Goal: Task Accomplishment & Management: Manage account settings

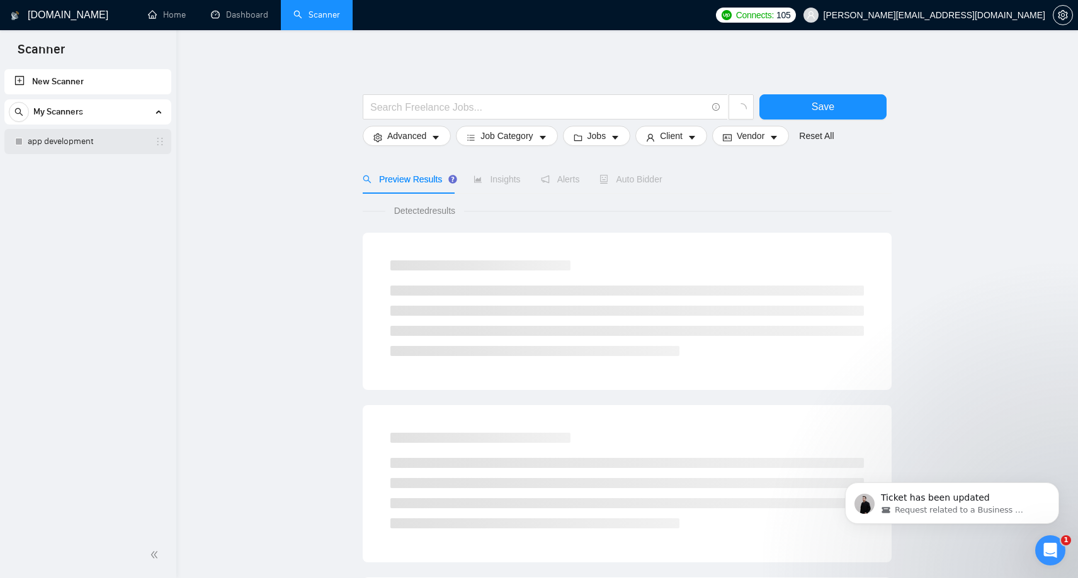
click at [54, 144] on link "app development" at bounding box center [88, 141] width 120 height 25
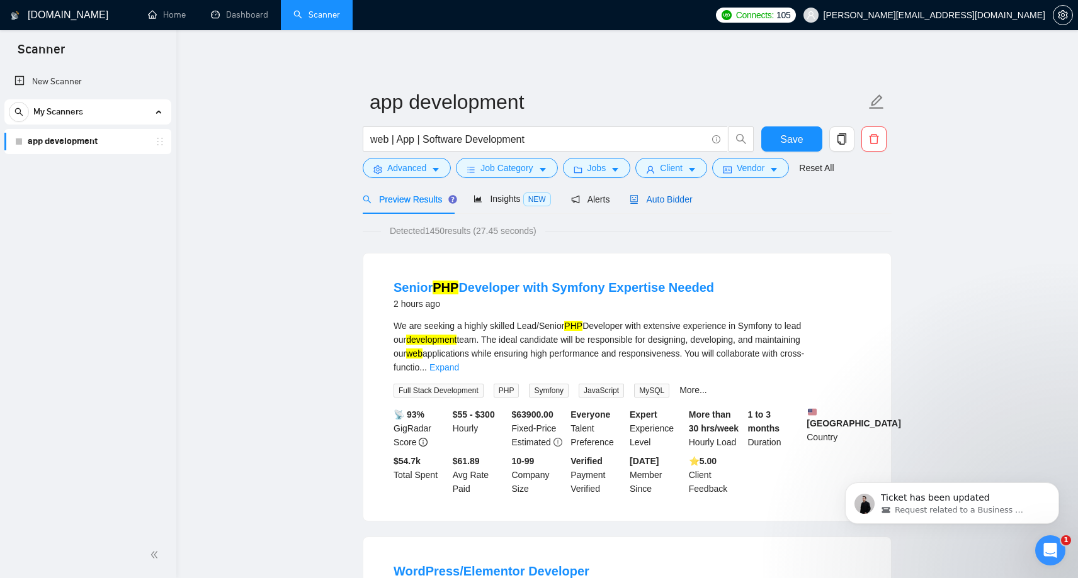
click at [663, 200] on span "Auto Bidder" at bounding box center [660, 200] width 62 height 10
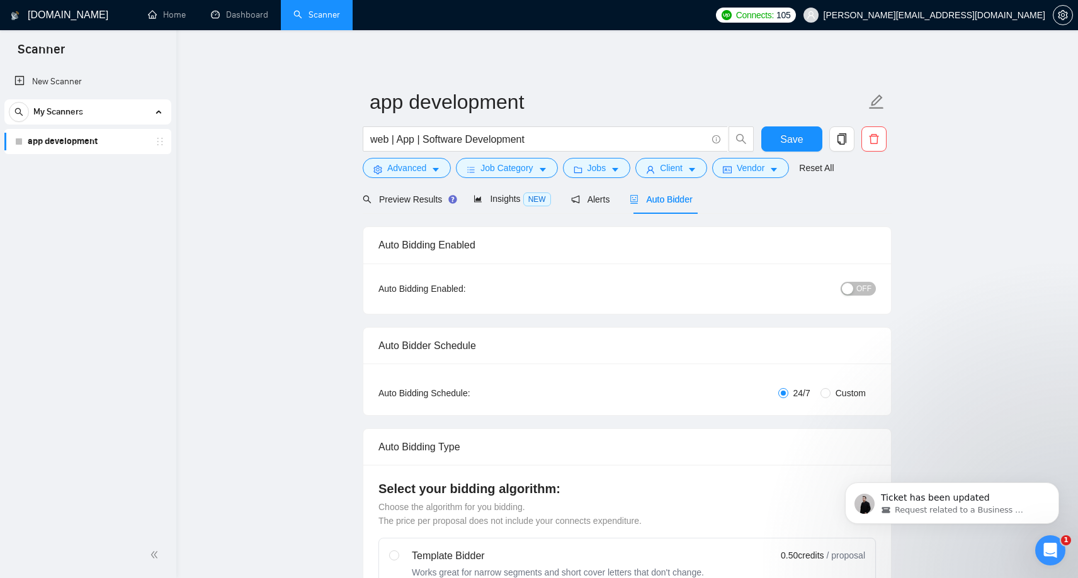
checkbox input "true"
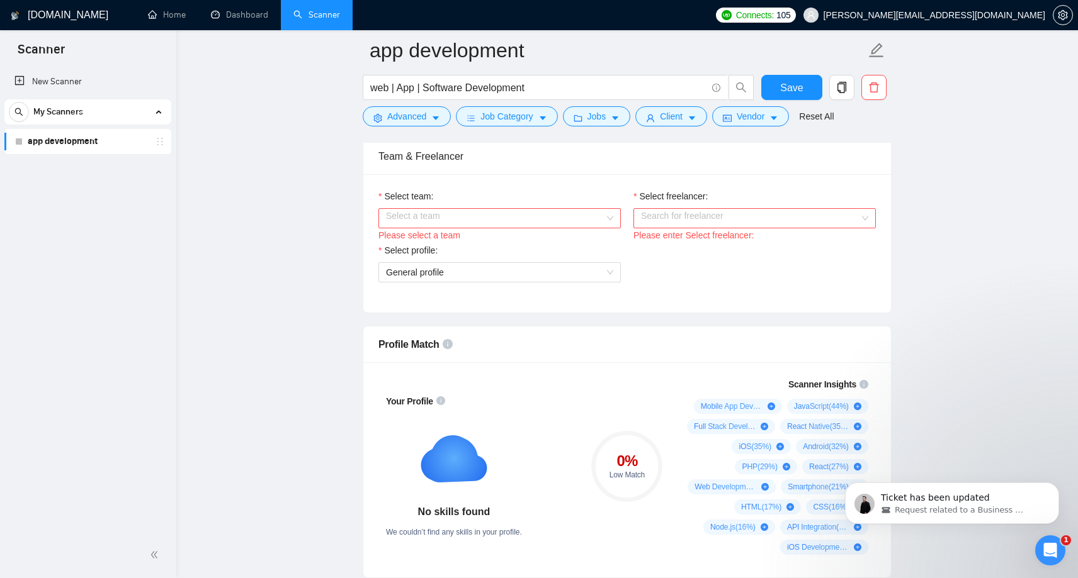
scroll to position [629, 0]
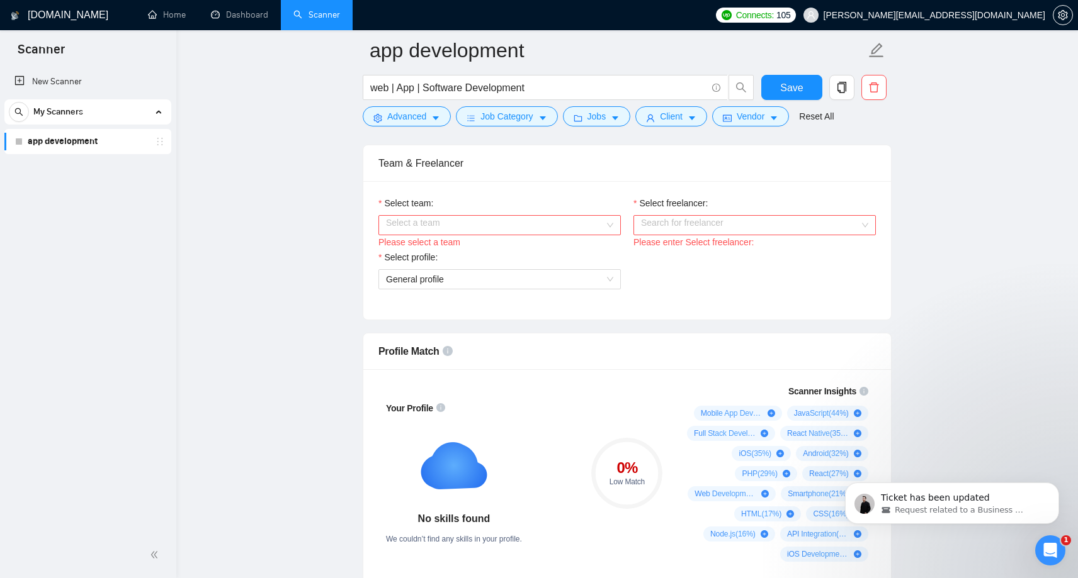
click at [556, 230] on input "Select team:" at bounding box center [495, 225] width 218 height 19
click at [530, 256] on div "Debtech" at bounding box center [499, 250] width 227 height 14
click at [725, 225] on input "Select freelancer:" at bounding box center [750, 225] width 218 height 19
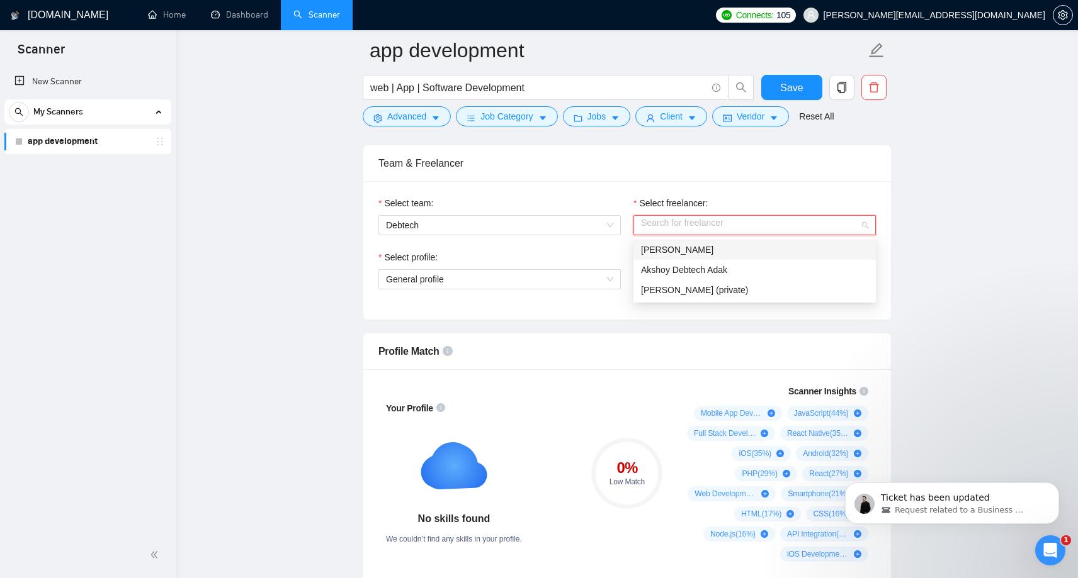
click at [717, 247] on div "[PERSON_NAME]" at bounding box center [754, 250] width 227 height 14
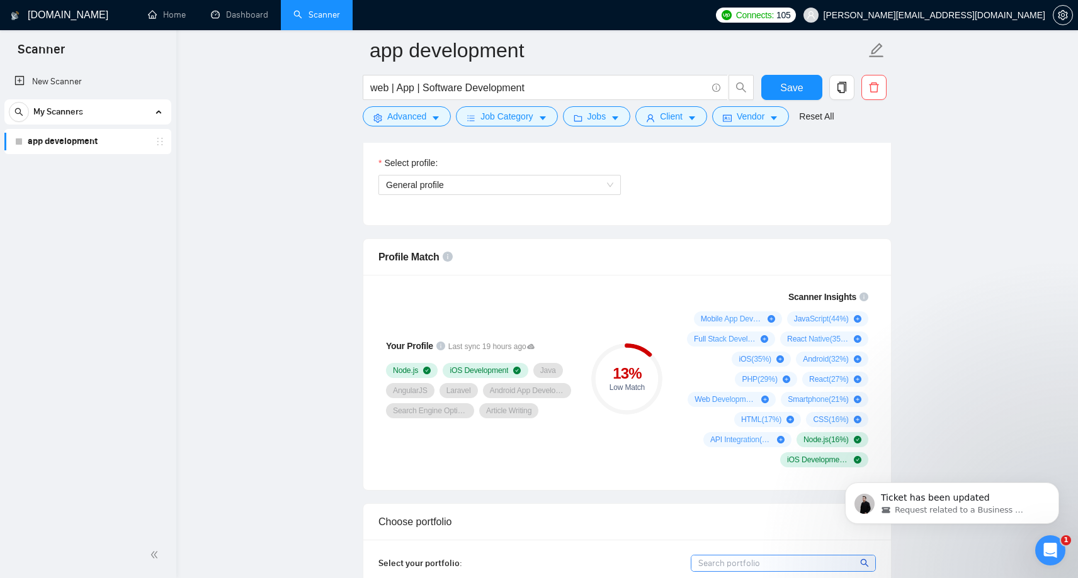
scroll to position [704, 0]
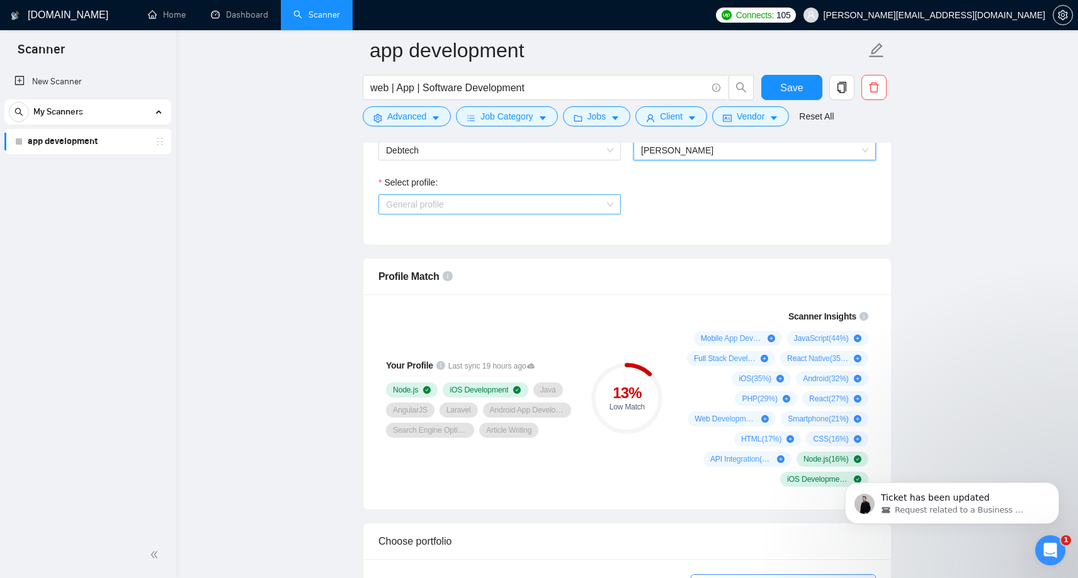
click at [532, 208] on span "General profile" at bounding box center [499, 204] width 227 height 19
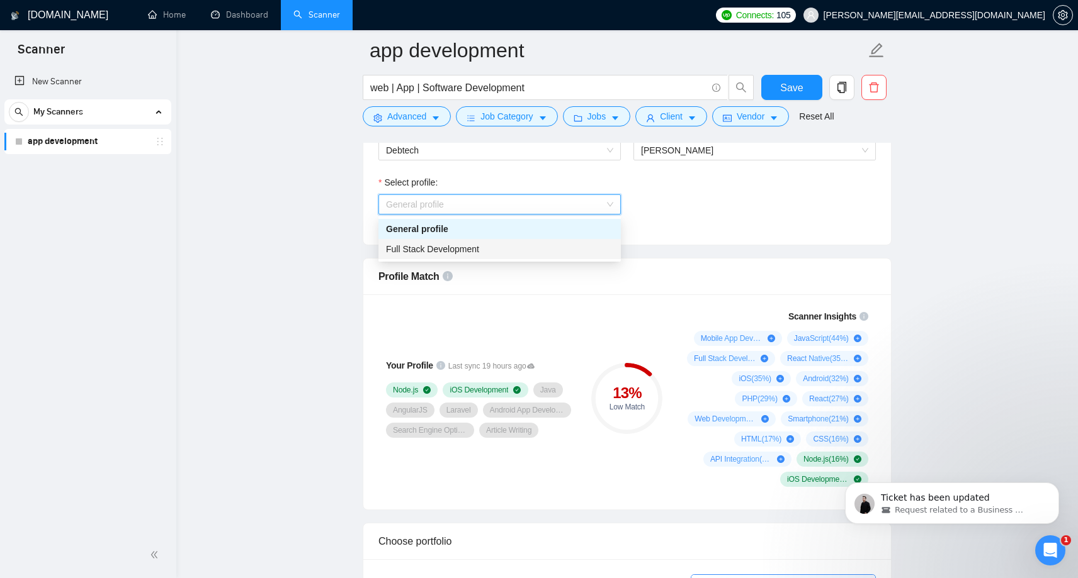
click at [494, 247] on div "Full Stack Development" at bounding box center [499, 249] width 227 height 14
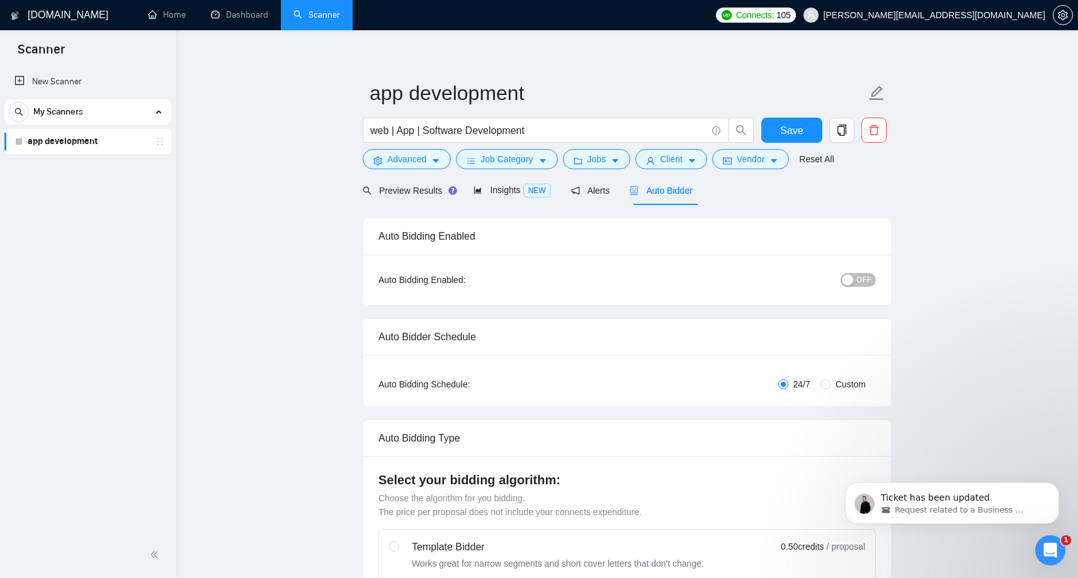
scroll to position [0, 0]
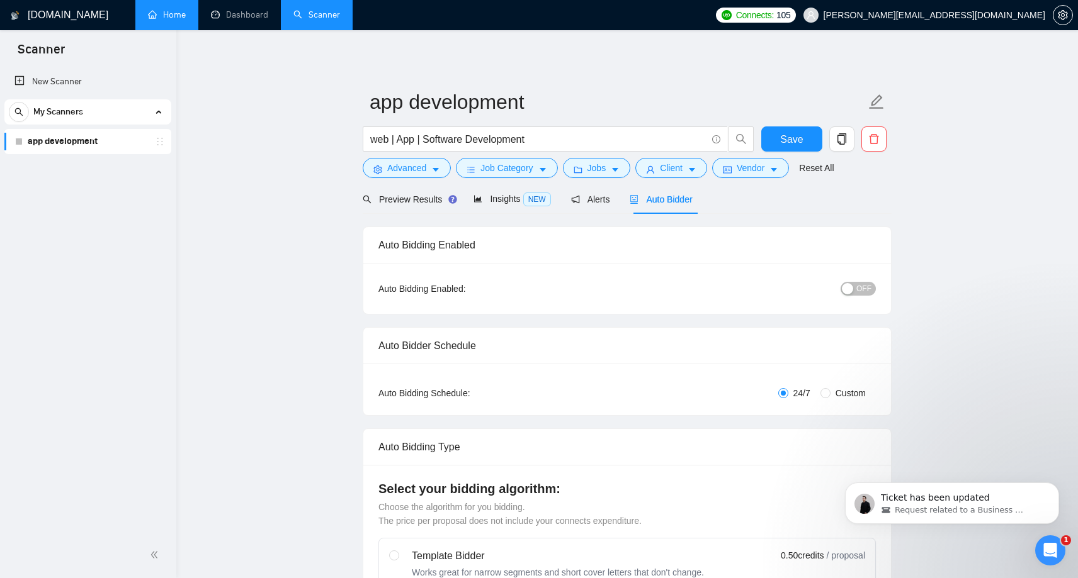
click at [167, 14] on link "Home" at bounding box center [167, 14] width 38 height 11
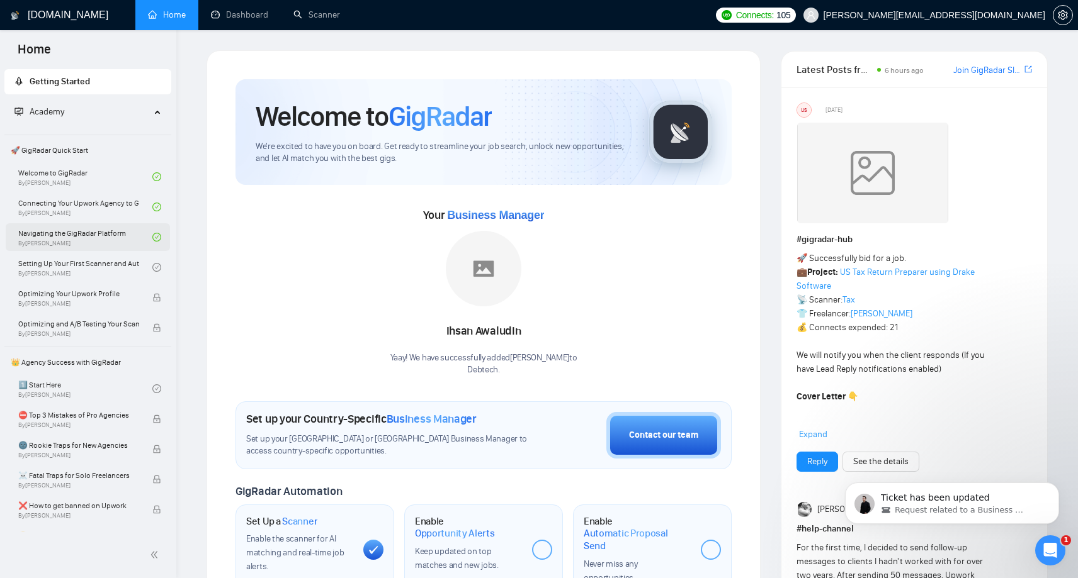
click at [59, 244] on link "Navigating the GigRadar Platform By [PERSON_NAME]" at bounding box center [85, 237] width 134 height 28
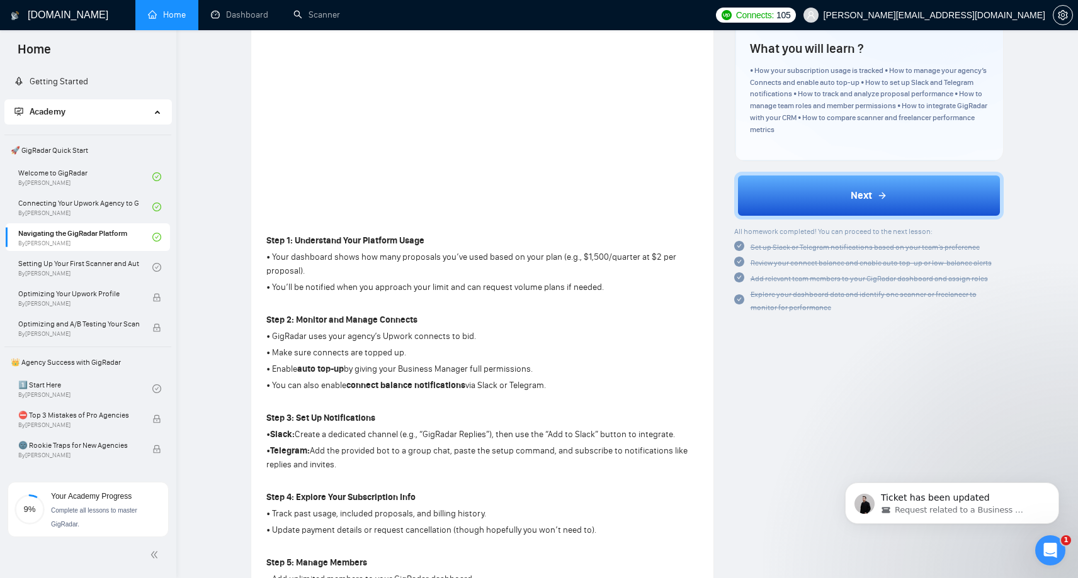
scroll to position [51, 0]
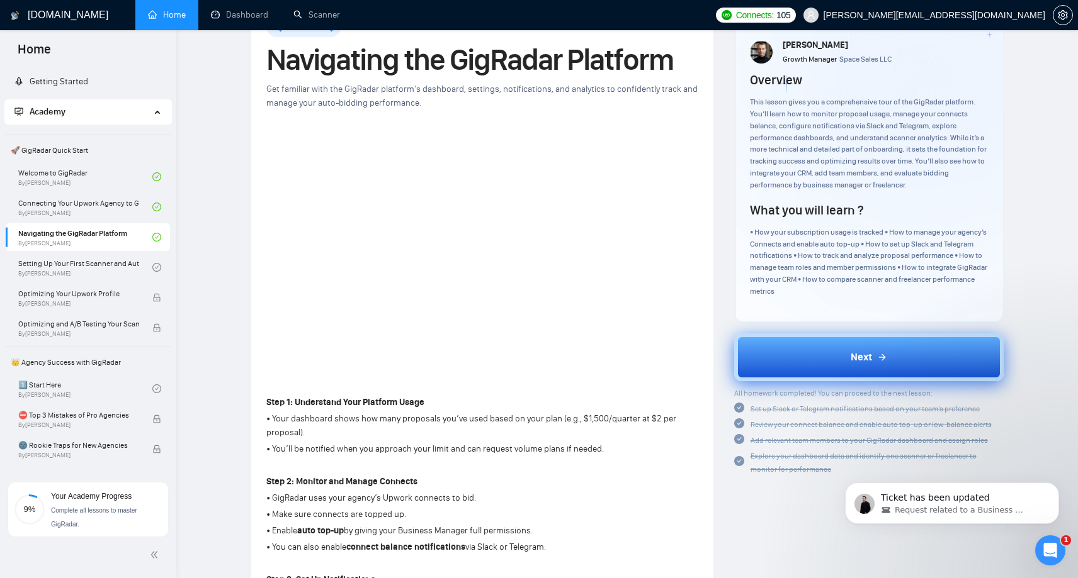
click at [847, 363] on button "Next" at bounding box center [869, 358] width 270 height 48
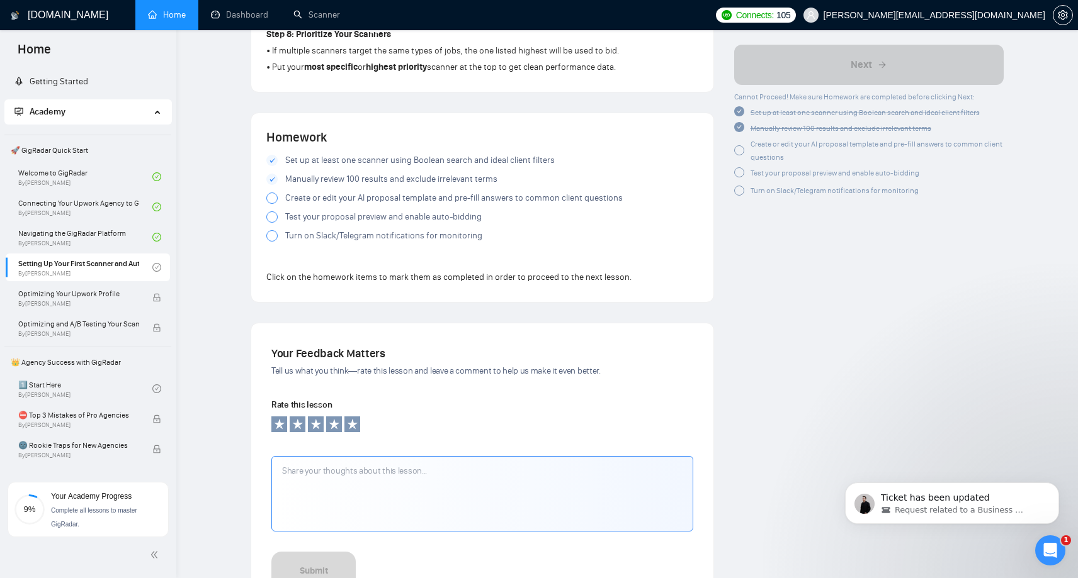
scroll to position [1073, 0]
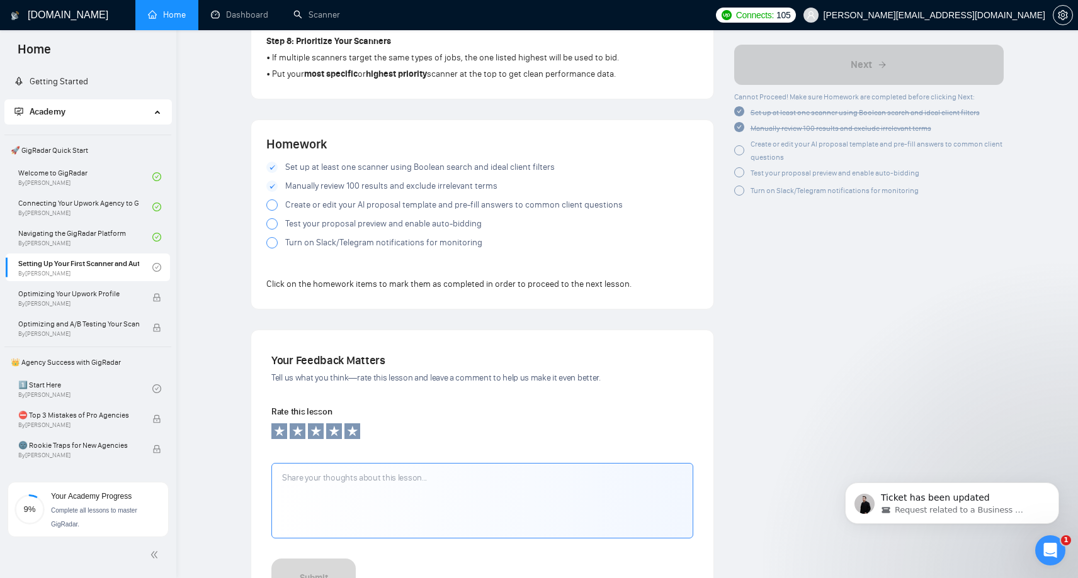
click at [274, 200] on div at bounding box center [271, 205] width 11 height 11
click at [269, 218] on div at bounding box center [271, 223] width 11 height 11
click at [274, 237] on div at bounding box center [271, 242] width 11 height 11
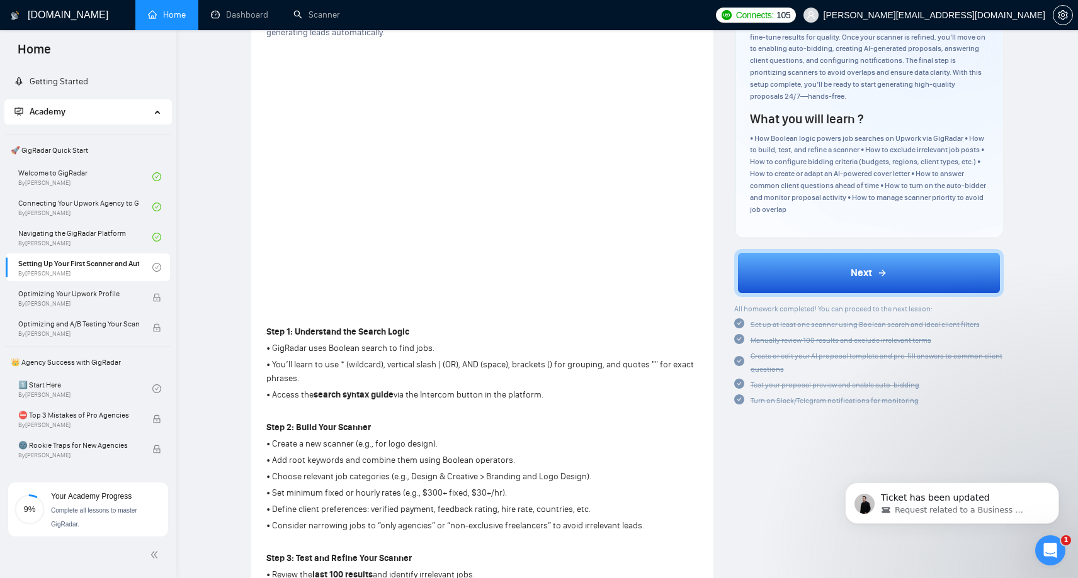
scroll to position [0, 0]
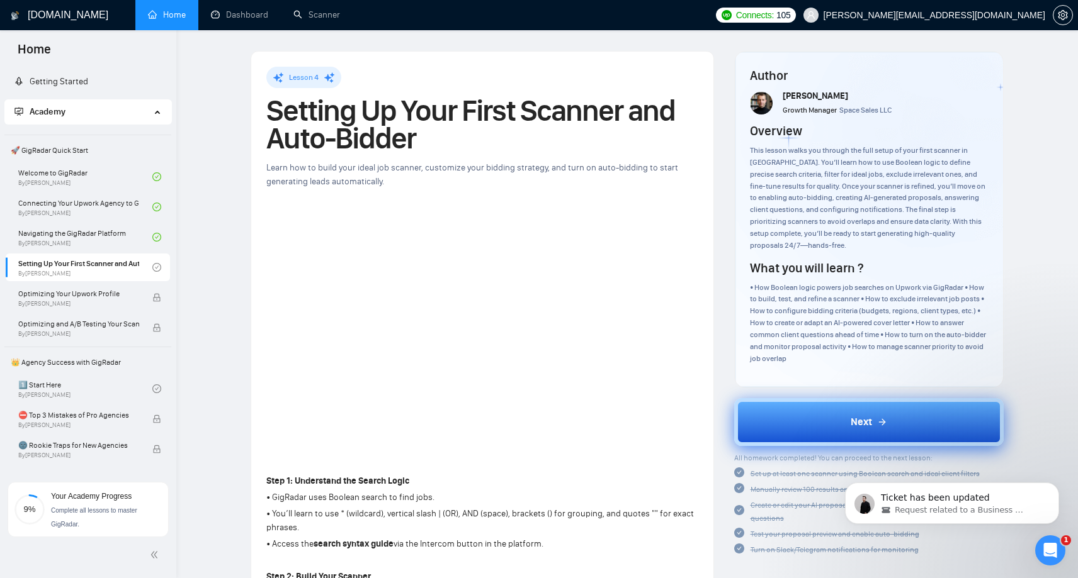
click at [780, 430] on button "Next" at bounding box center [869, 422] width 270 height 48
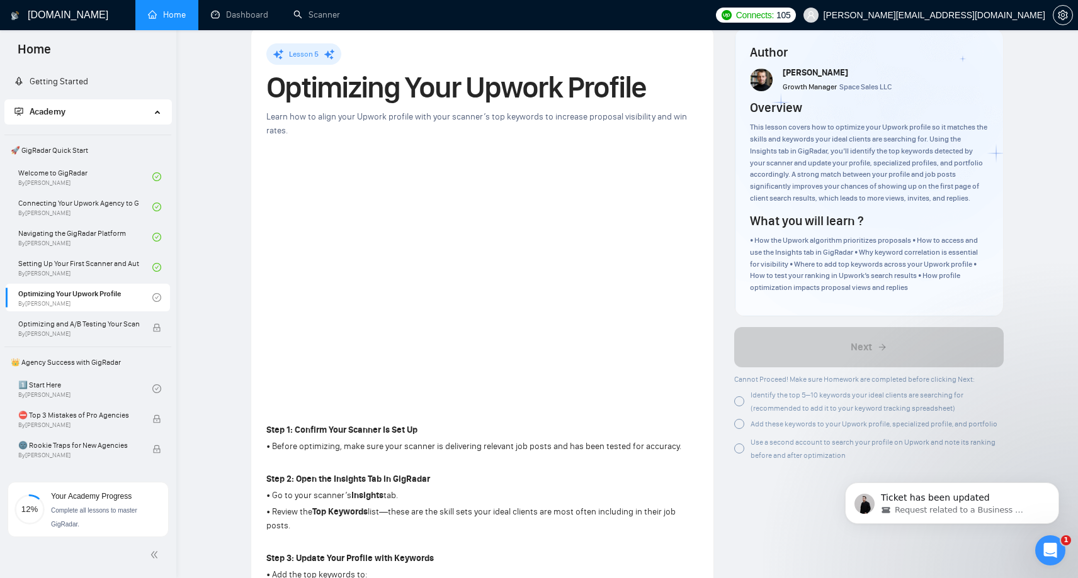
scroll to position [45, 0]
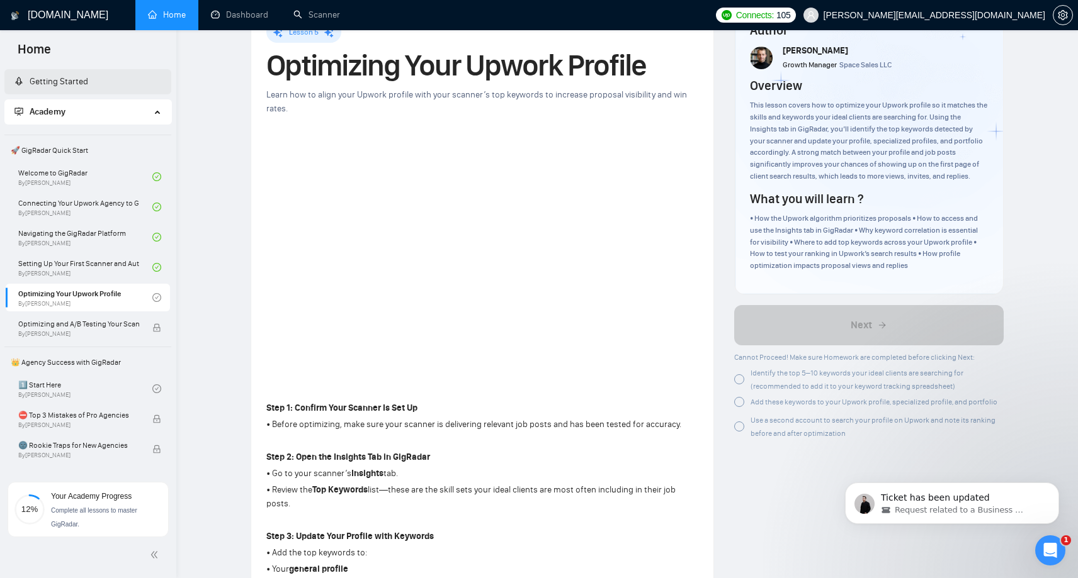
click at [36, 84] on link "Getting Started" at bounding box center [51, 81] width 74 height 11
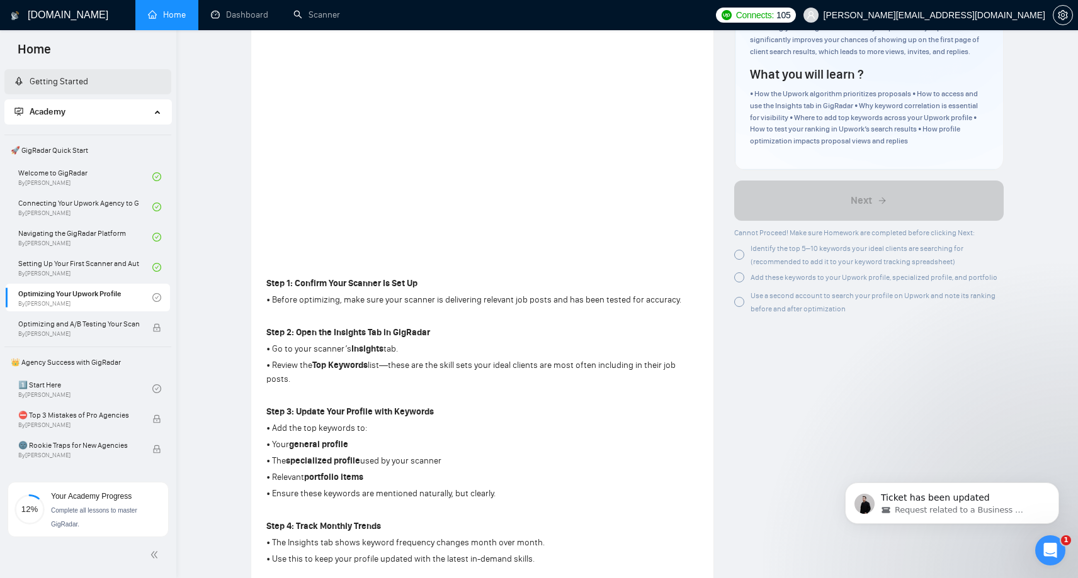
scroll to position [171, 0]
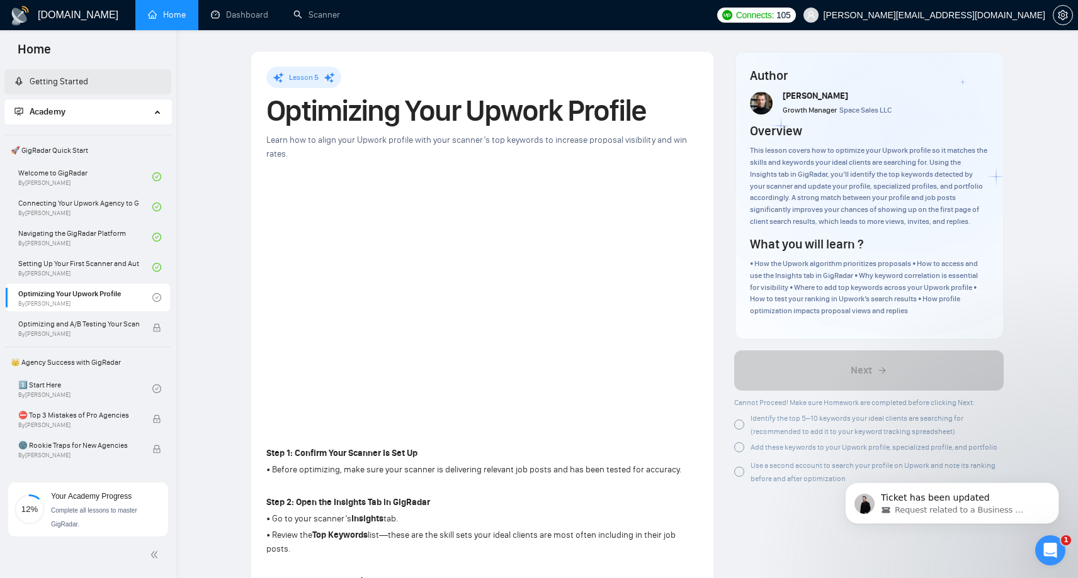
click at [39, 81] on link "Getting Started" at bounding box center [51, 81] width 74 height 11
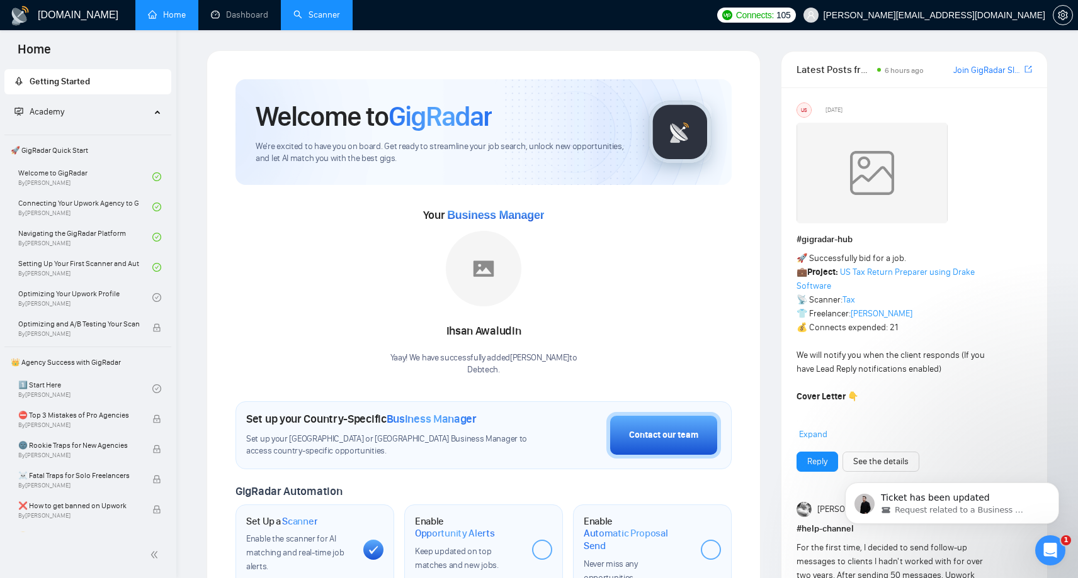
click at [330, 14] on link "Scanner" at bounding box center [316, 14] width 47 height 11
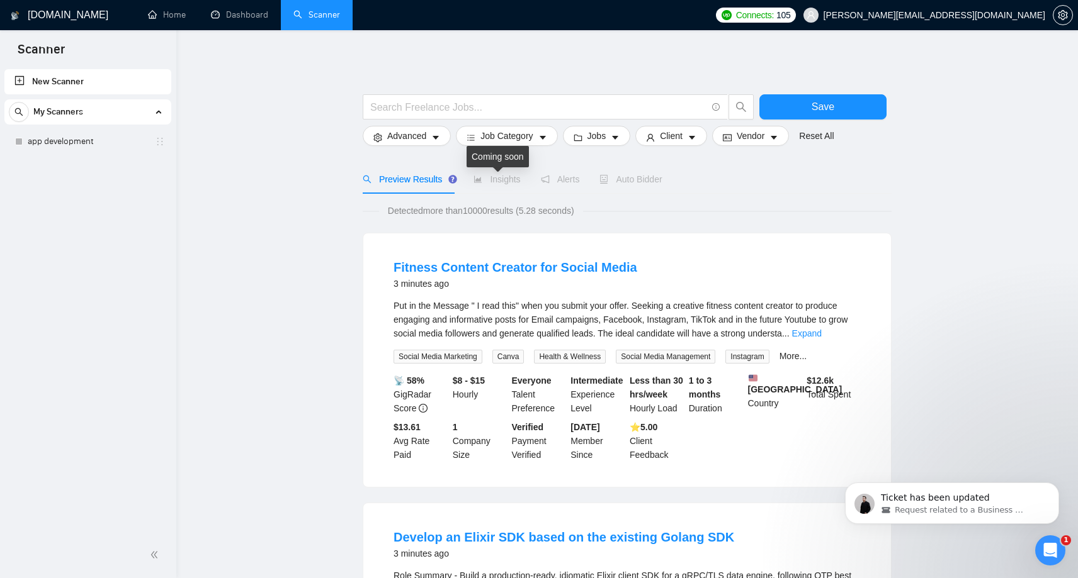
click at [496, 177] on span "Insights" at bounding box center [496, 179] width 47 height 10
click at [474, 184] on span "Insights" at bounding box center [496, 179] width 47 height 10
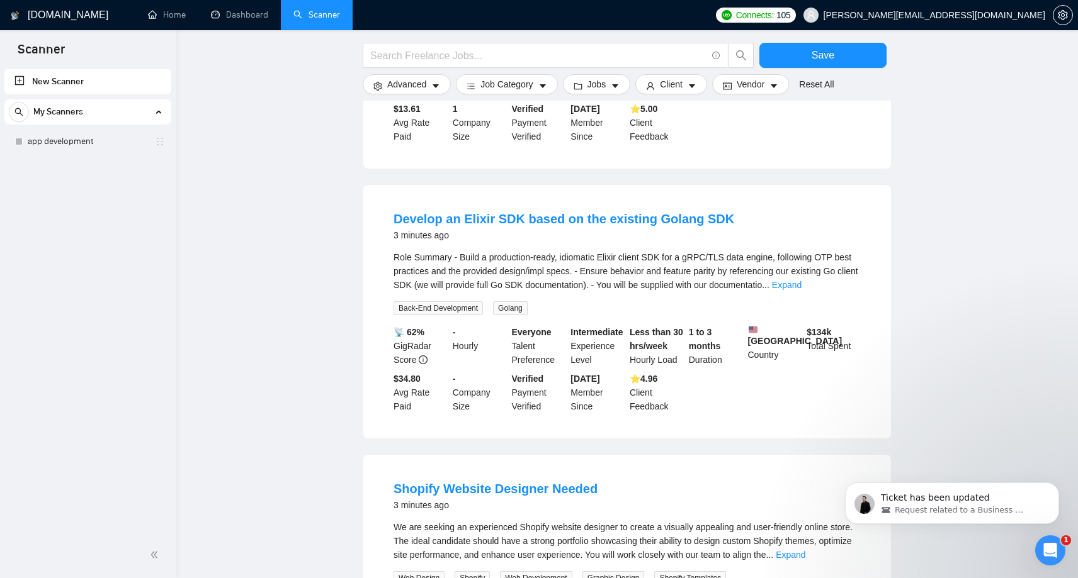
scroll to position [317, 0]
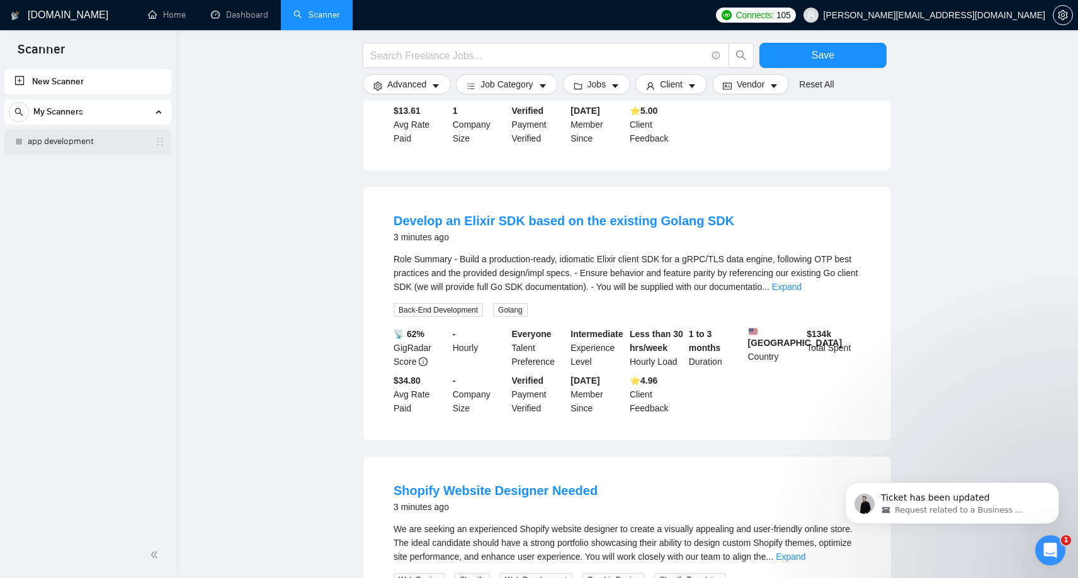
click at [47, 145] on link "app development" at bounding box center [88, 141] width 120 height 25
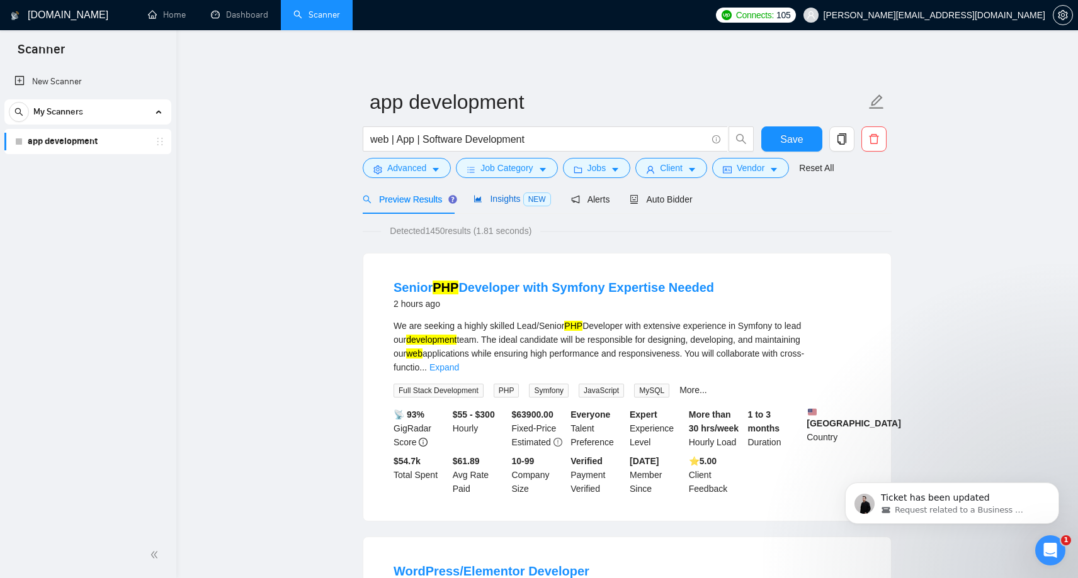
click at [490, 202] on span "Insights NEW" at bounding box center [511, 199] width 77 height 10
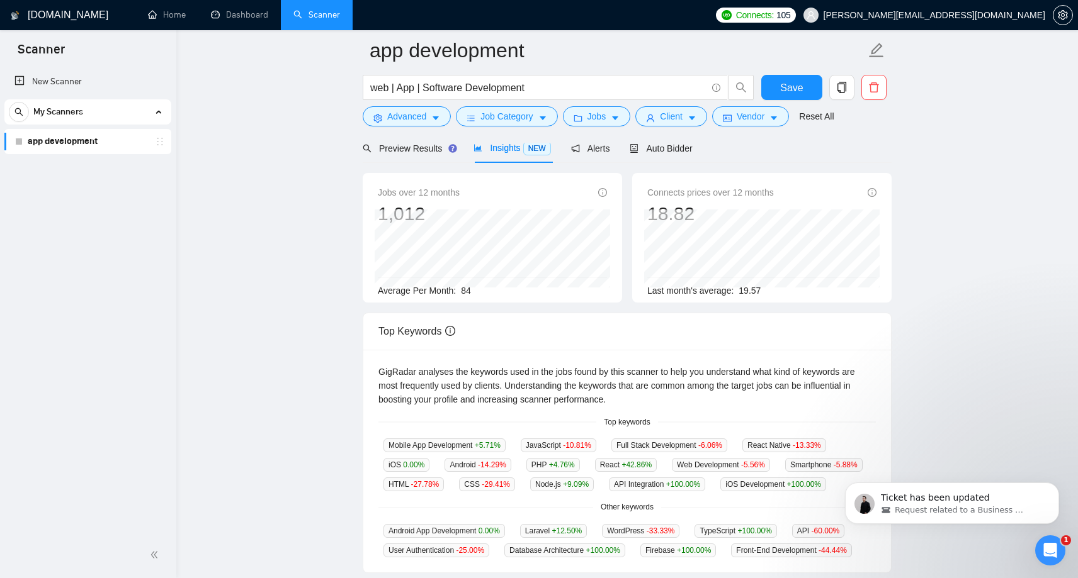
scroll to position [76, 0]
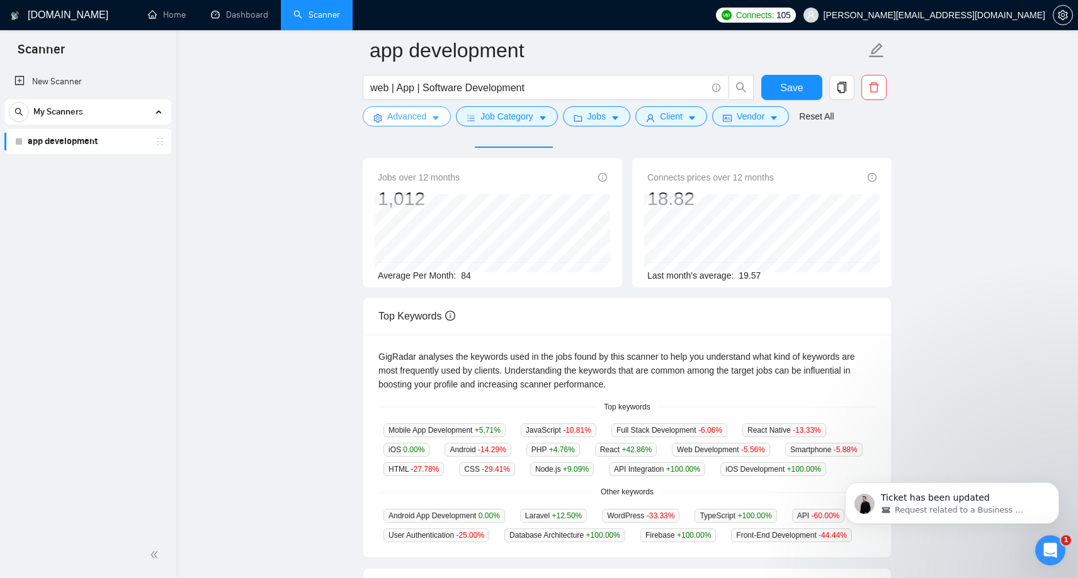
click at [419, 118] on span "Advanced" at bounding box center [406, 117] width 39 height 14
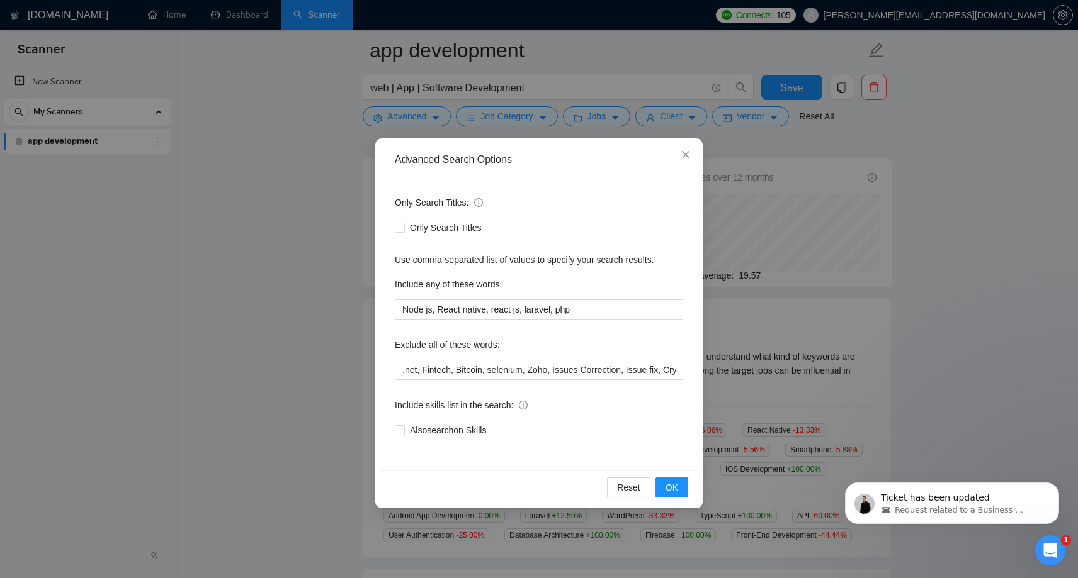
click at [779, 155] on div "Advanced Search Options Only Search Titles: Only Search Titles Use comma-separa…" at bounding box center [539, 289] width 1078 height 578
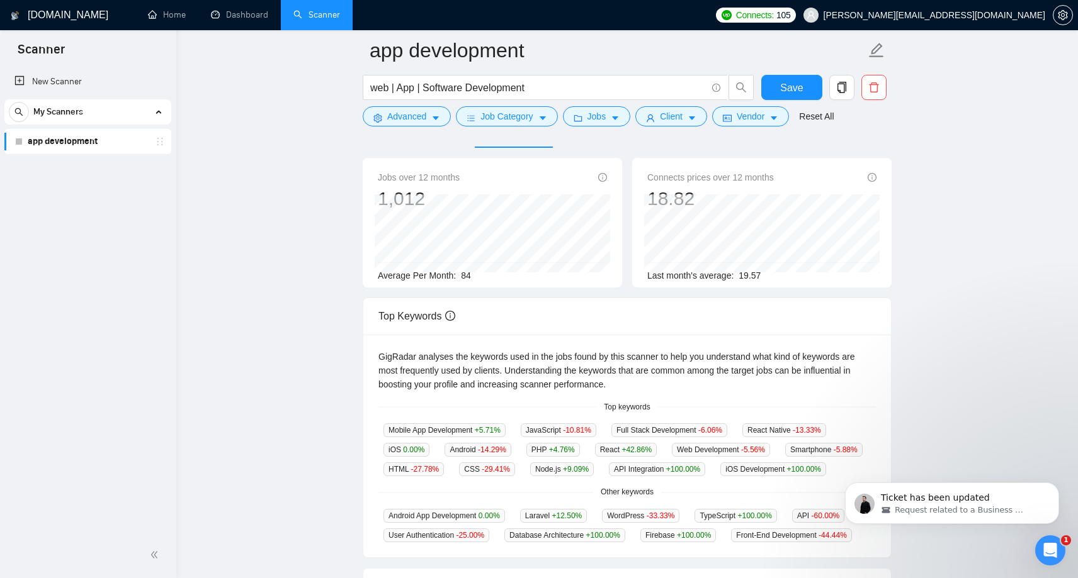
click at [50, 139] on link "app development" at bounding box center [88, 141] width 120 height 25
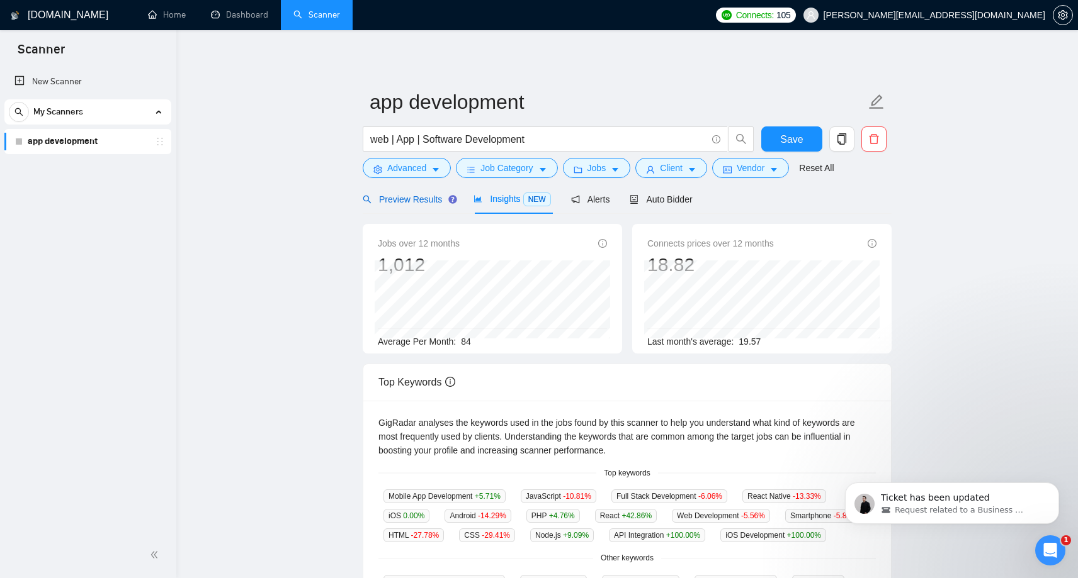
click at [394, 200] on span "Preview Results" at bounding box center [408, 200] width 91 height 10
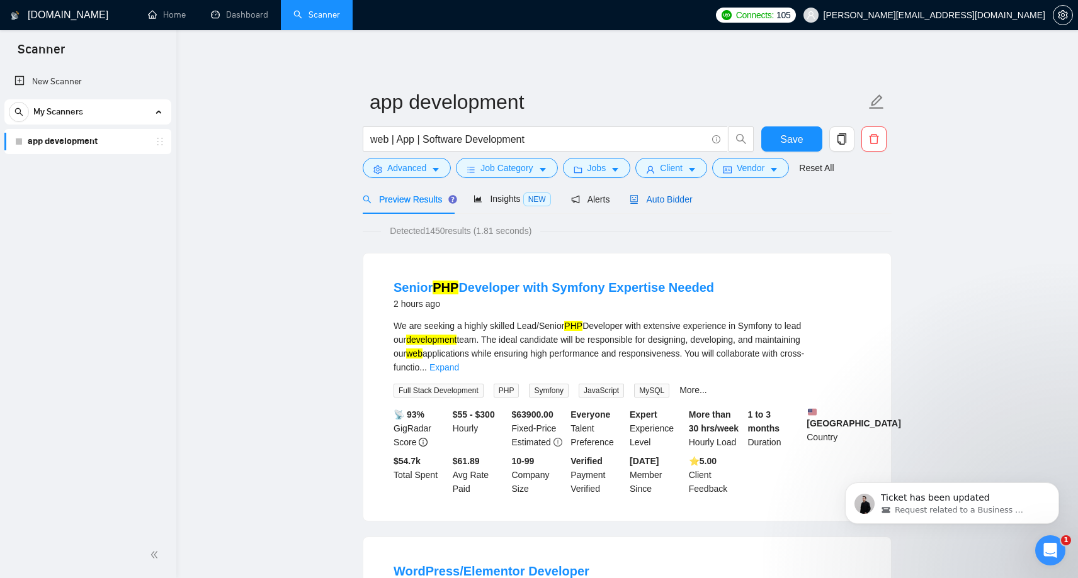
click at [651, 200] on span "Auto Bidder" at bounding box center [660, 200] width 62 height 10
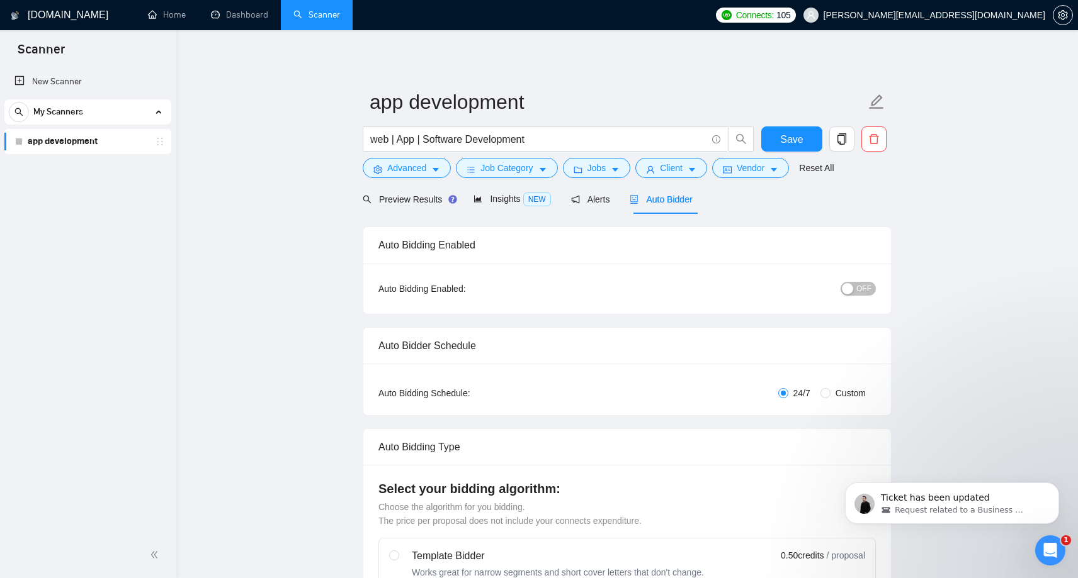
checkbox input "true"
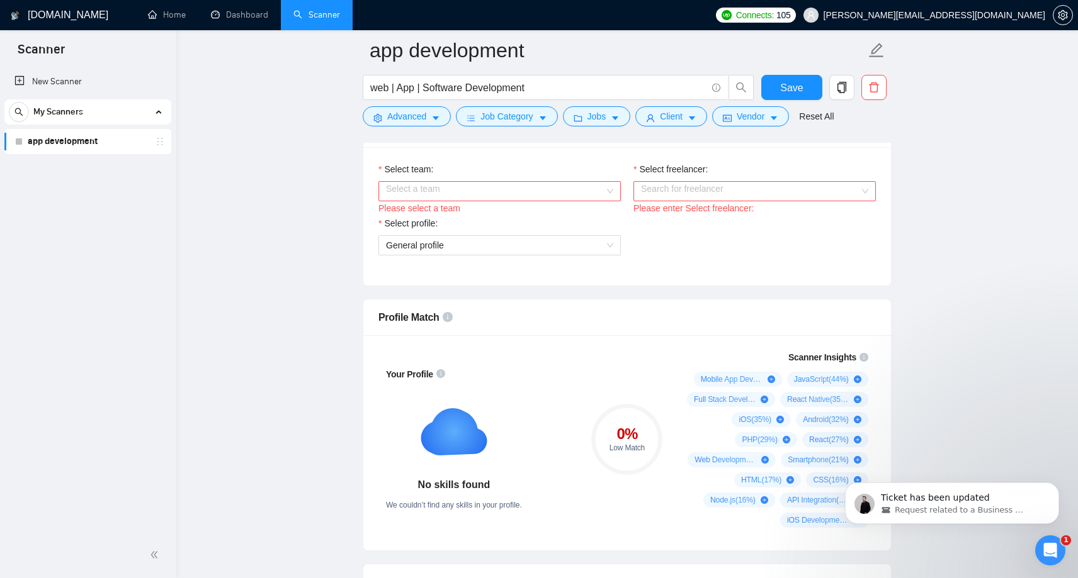
scroll to position [663, 0]
click at [602, 192] on input "Select team:" at bounding box center [495, 192] width 218 height 19
click at [612, 188] on div "Select a team" at bounding box center [499, 192] width 242 height 20
click at [609, 189] on div "Select a team" at bounding box center [499, 192] width 242 height 20
click at [595, 209] on div "Debtech" at bounding box center [499, 216] width 242 height 20
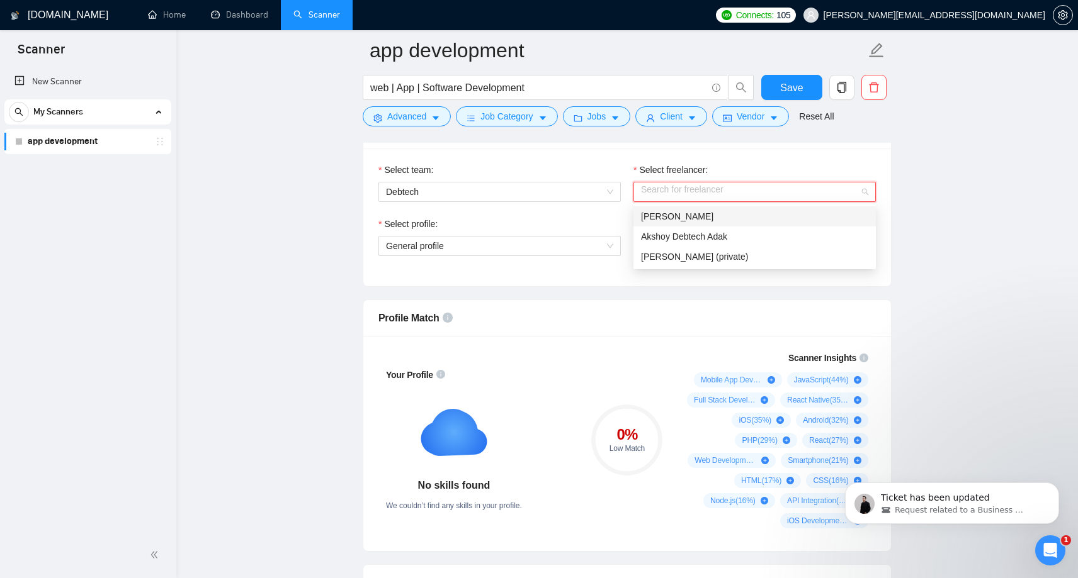
click at [706, 190] on input "Select freelancer:" at bounding box center [750, 192] width 218 height 19
click at [700, 220] on span "[PERSON_NAME]" at bounding box center [677, 217] width 72 height 10
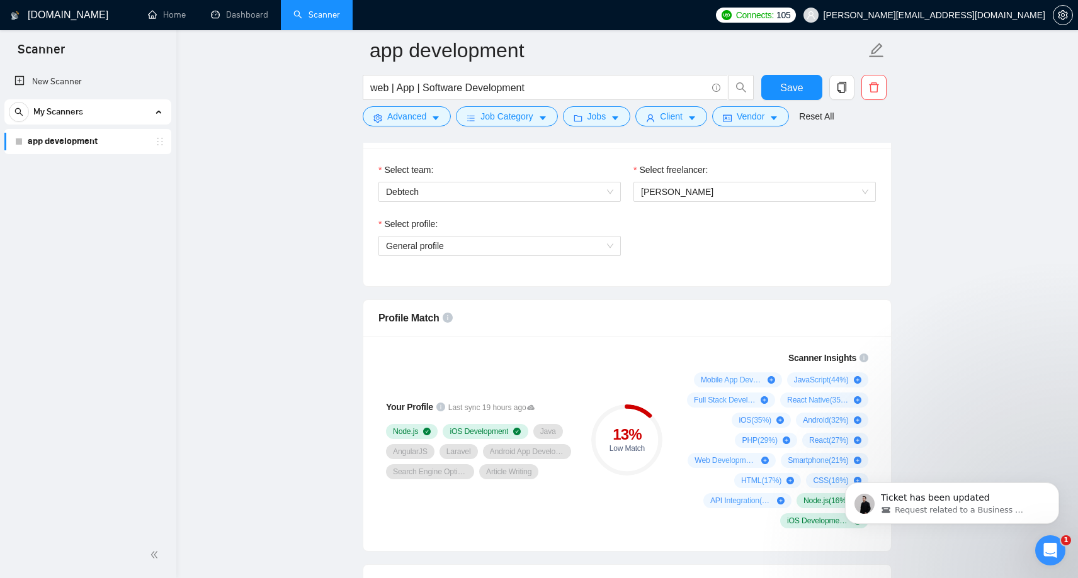
click at [548, 257] on div "Select profile: General profile" at bounding box center [499, 244] width 255 height 54
click at [548, 245] on span "General profile" at bounding box center [499, 246] width 227 height 19
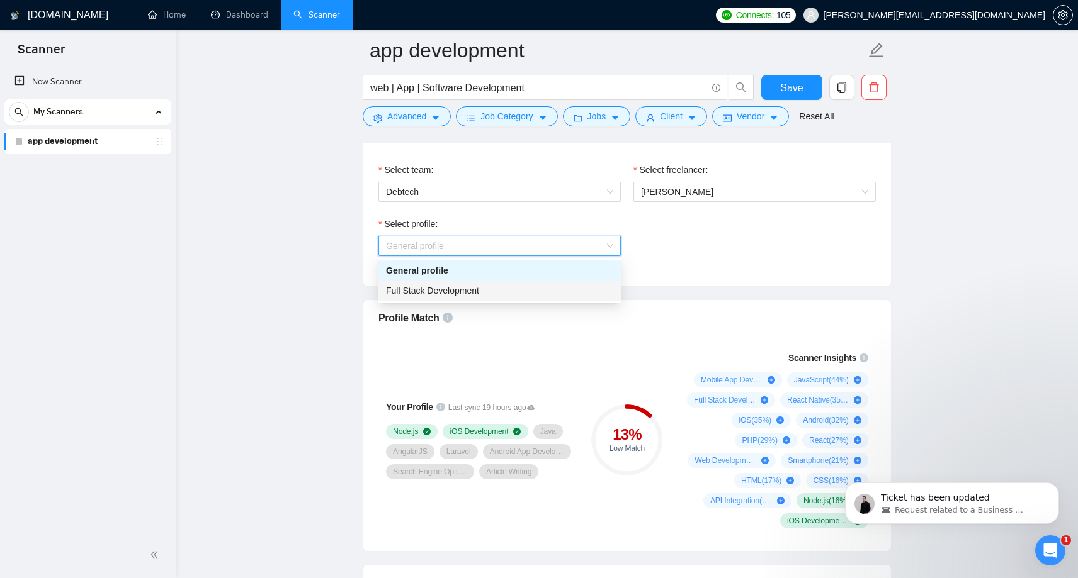
click at [523, 290] on div "Full Stack Development" at bounding box center [499, 291] width 227 height 14
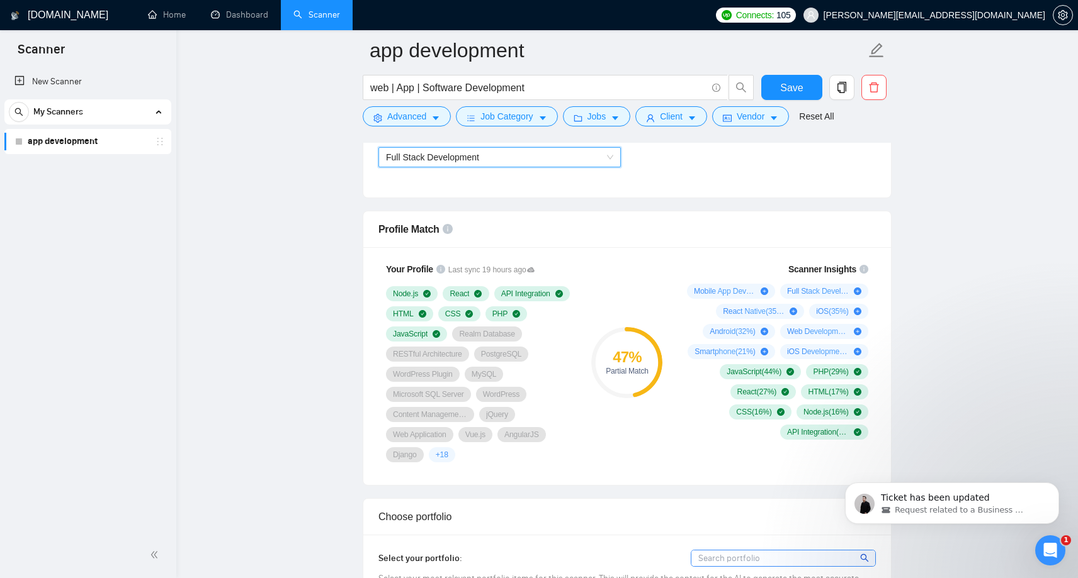
scroll to position [765, 0]
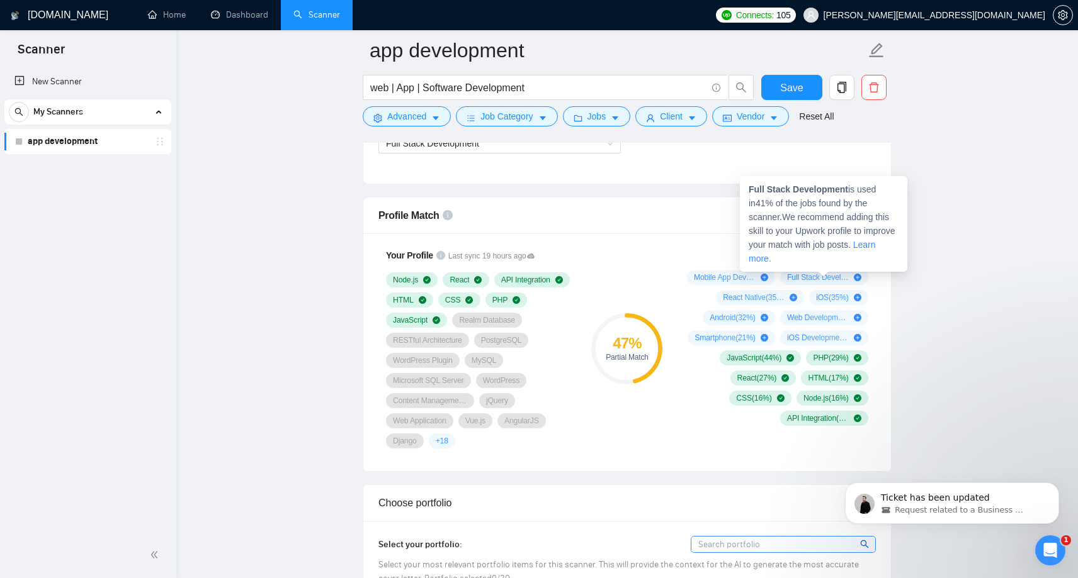
click at [820, 280] on span "Full Stack Development ( 41 %)" at bounding box center [818, 278] width 62 height 10
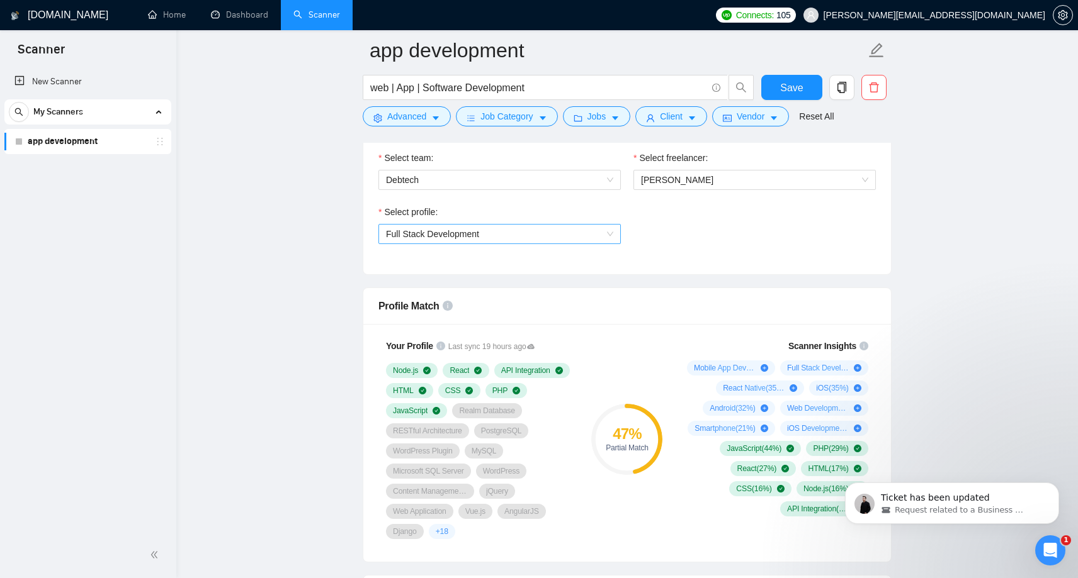
scroll to position [672, 0]
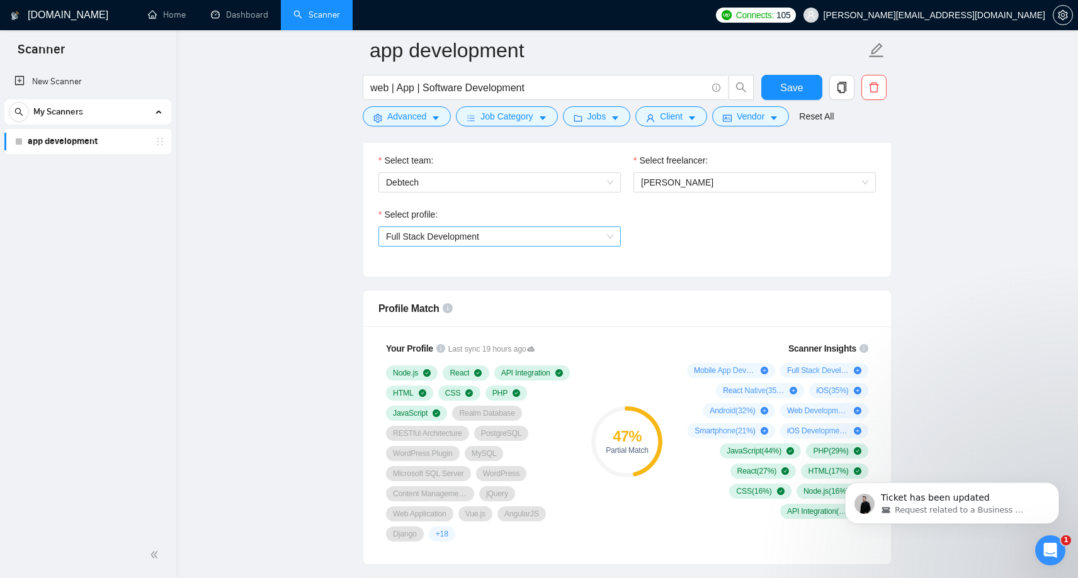
click at [551, 239] on span "Full Stack Development" at bounding box center [499, 236] width 227 height 19
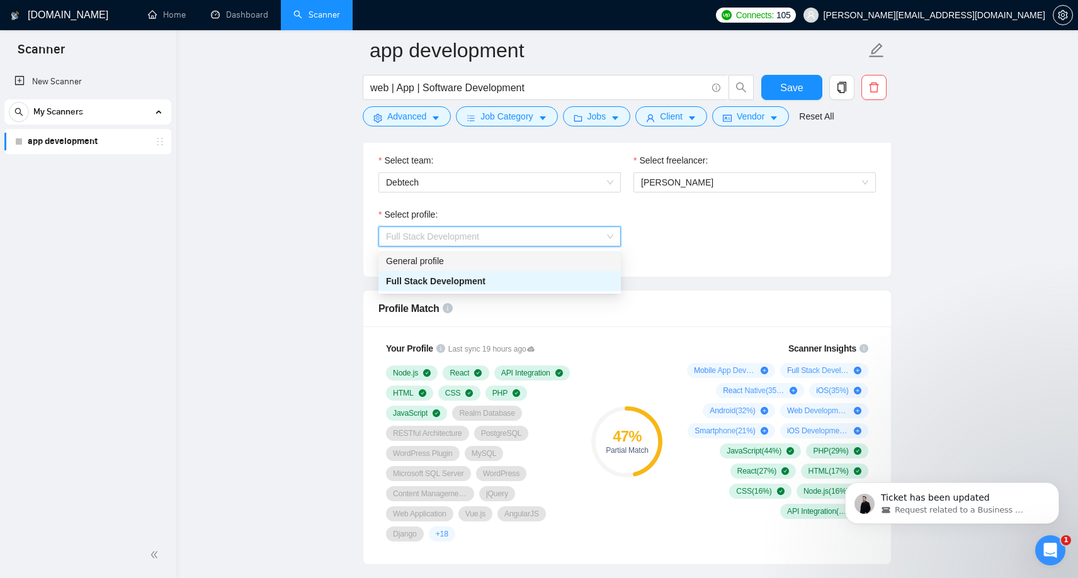
click at [447, 262] on div "General profile" at bounding box center [499, 261] width 227 height 14
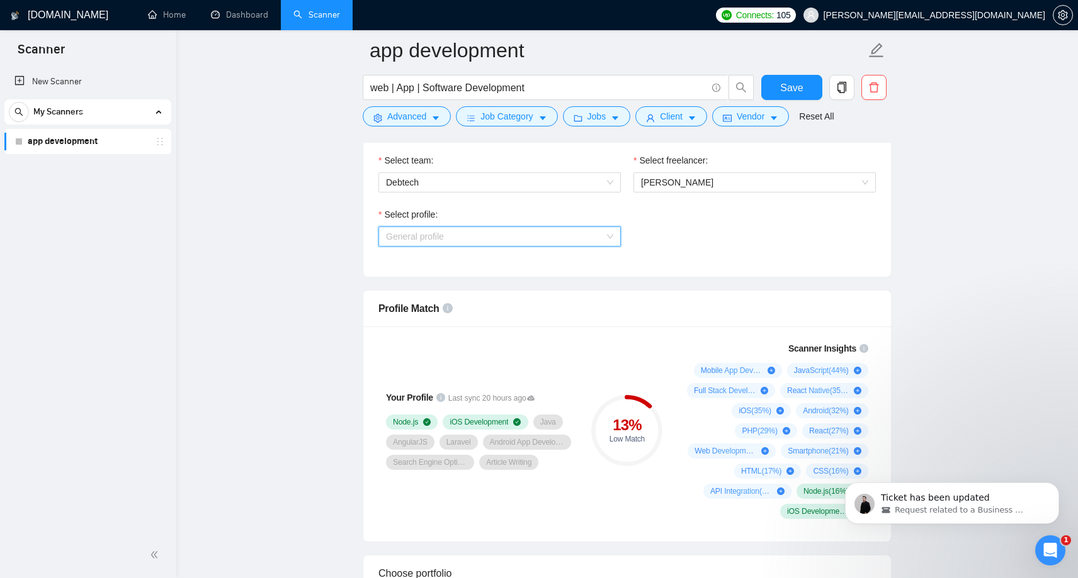
click at [500, 237] on span "General profile" at bounding box center [499, 236] width 227 height 19
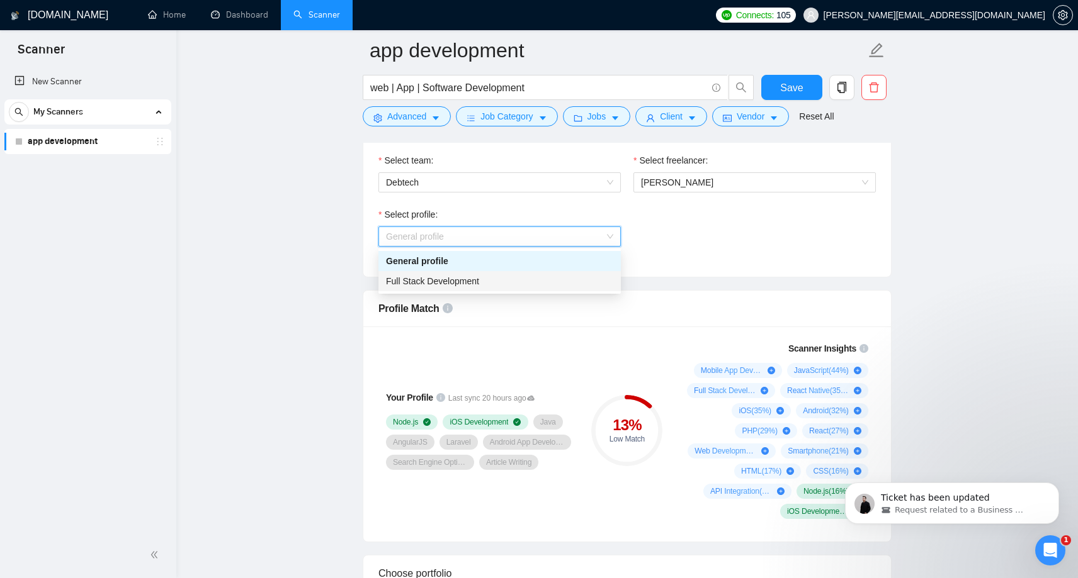
click at [472, 278] on span "Full Stack Development" at bounding box center [432, 281] width 93 height 10
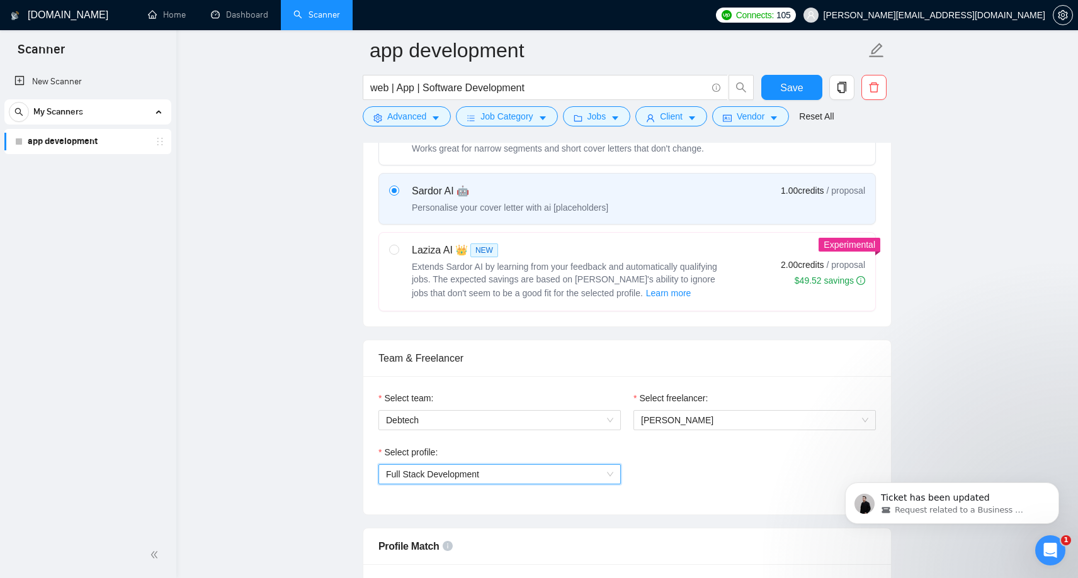
scroll to position [434, 0]
click at [1060, 14] on icon "setting" at bounding box center [1063, 15] width 10 height 10
click at [793, 86] on span "Save" at bounding box center [791, 88] width 23 height 16
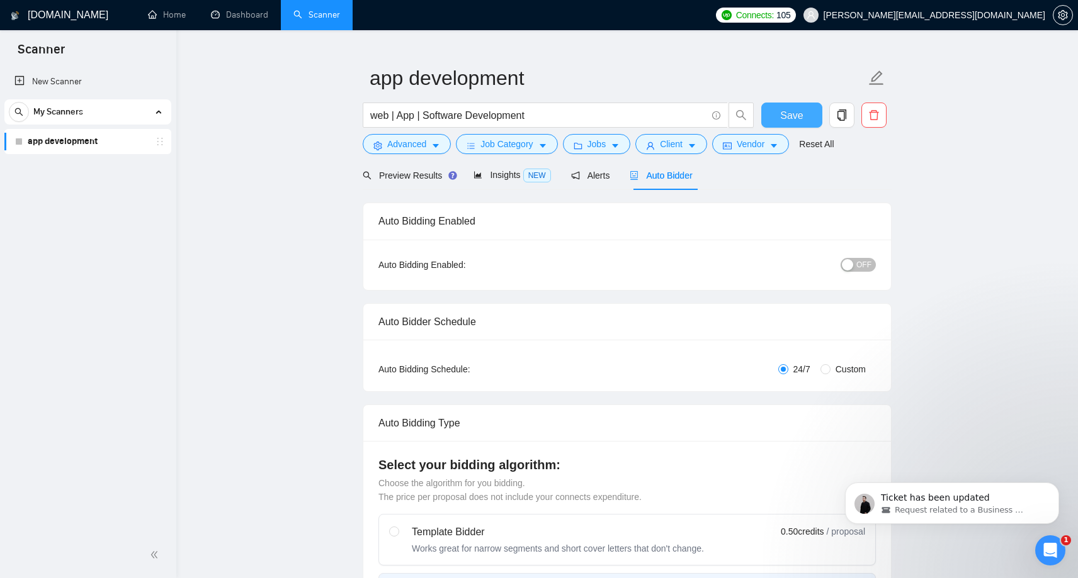
scroll to position [23, 0]
